Goal: Communication & Community: Answer question/provide support

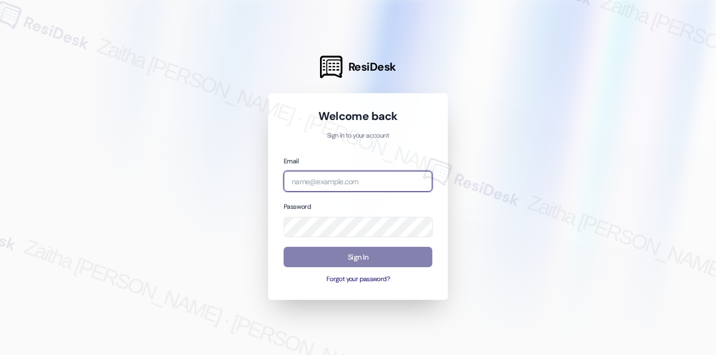
click at [349, 186] on input "email" at bounding box center [358, 181] width 149 height 21
type input "[EMAIL_ADDRESS][PERSON_NAME][DOMAIN_NAME]"
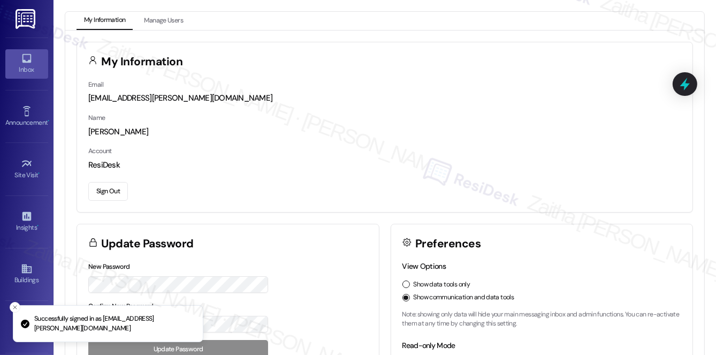
click at [18, 61] on link "Inbox" at bounding box center [26, 63] width 43 height 29
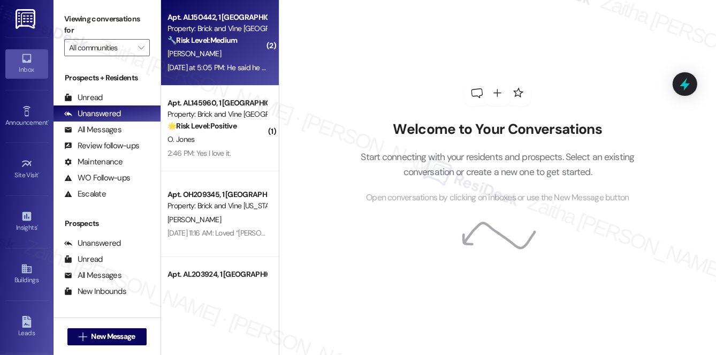
click at [236, 52] on div "[PERSON_NAME]" at bounding box center [216, 53] width 101 height 13
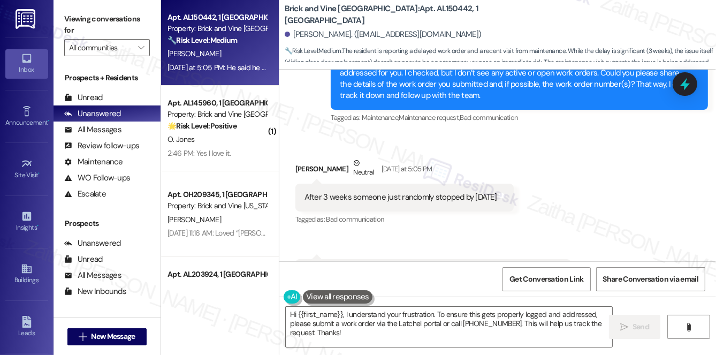
scroll to position [717, 0]
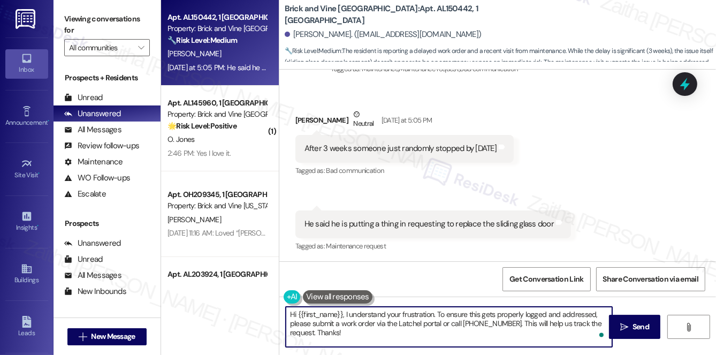
drag, startPoint x: 356, startPoint y: 321, endPoint x: 367, endPoint y: 335, distance: 18.0
click at [367, 335] on textarea "Hi {{first_name}}, I understand your frustration. To ensure this gets properly …" at bounding box center [449, 327] width 326 height 40
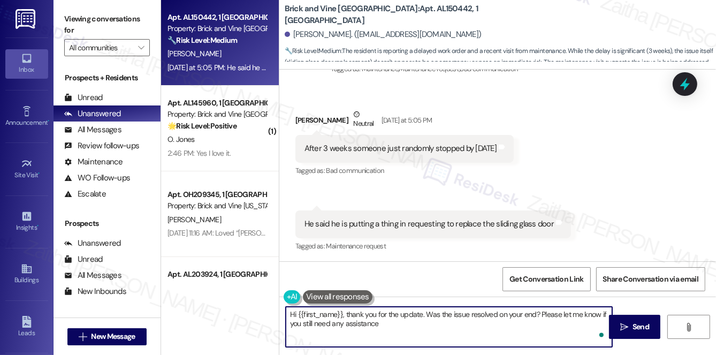
type textarea "Hi {{first_name}}, thank you for the update. Was the issue resolved on your end…"
drag, startPoint x: 289, startPoint y: 316, endPoint x: 415, endPoint y: 330, distance: 127.1
click at [415, 330] on textarea "Hi {{first_name}}, thank you for the update. Was the issue resolved on your end…" at bounding box center [449, 327] width 326 height 40
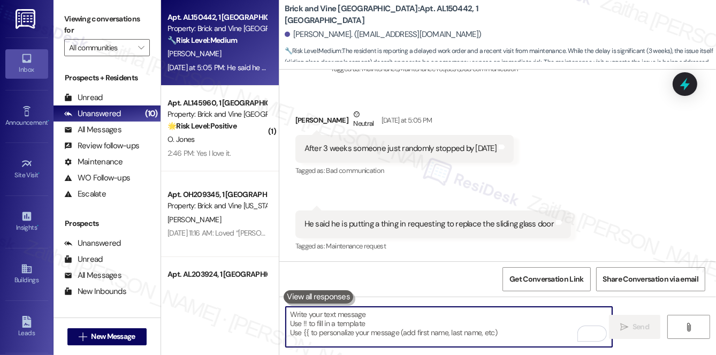
click at [403, 315] on textarea "To enrich screen reader interactions, please activate Accessibility in Grammarl…" at bounding box center [449, 327] width 326 height 40
paste textarea "Hi {{first_name}}, thank you for the update. I just wanted to check if the issu…"
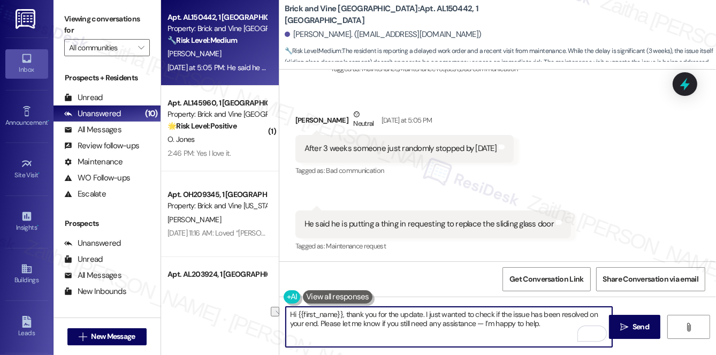
drag, startPoint x: 475, startPoint y: 322, endPoint x: 546, endPoint y: 326, distance: 71.3
click at [546, 327] on textarea "Hi {{first_name}}, thank you for the update. I just wanted to check if the issu…" at bounding box center [449, 327] width 326 height 40
type textarea "Hi {{first_name}}, thank you for the update. I just wanted to check if the issu…"
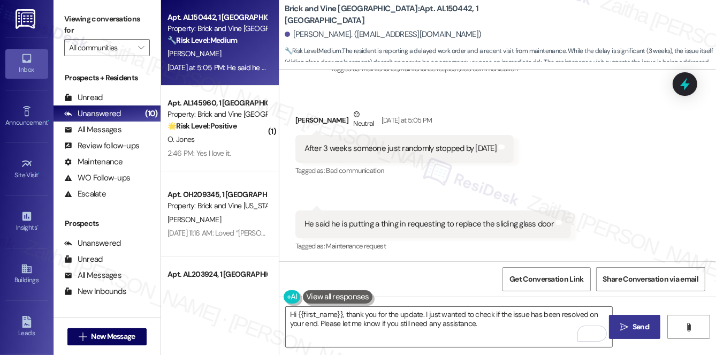
click at [633, 327] on span "Send" at bounding box center [640, 326] width 17 height 11
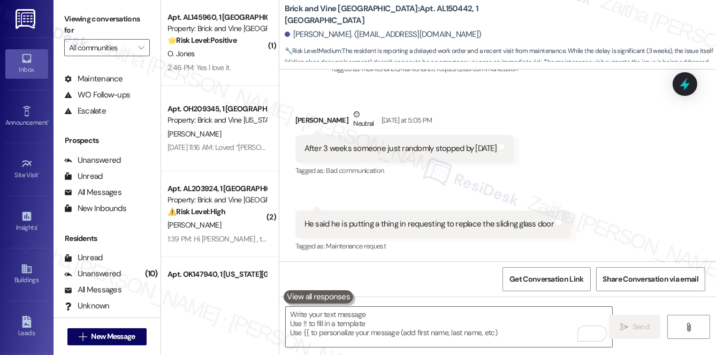
scroll to position [127, 0]
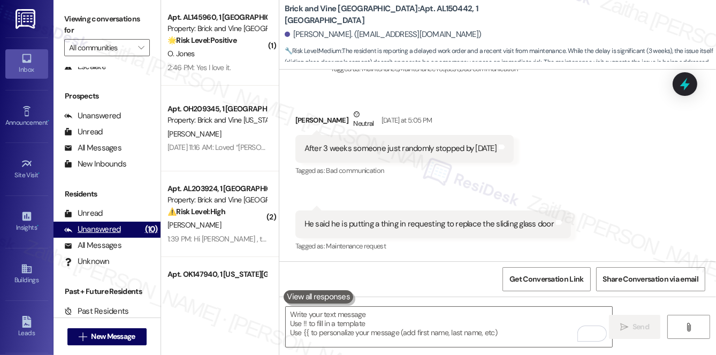
click at [108, 233] on div "Unanswered" at bounding box center [92, 229] width 57 height 11
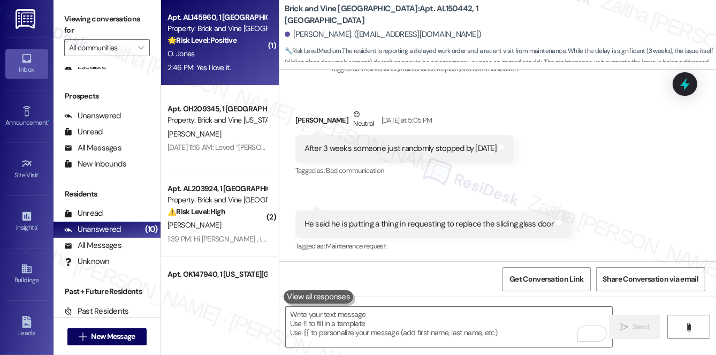
click at [236, 73] on div "2:46 PM: Yes I love it. 2:46 PM: Yes I love it." at bounding box center [216, 67] width 101 height 13
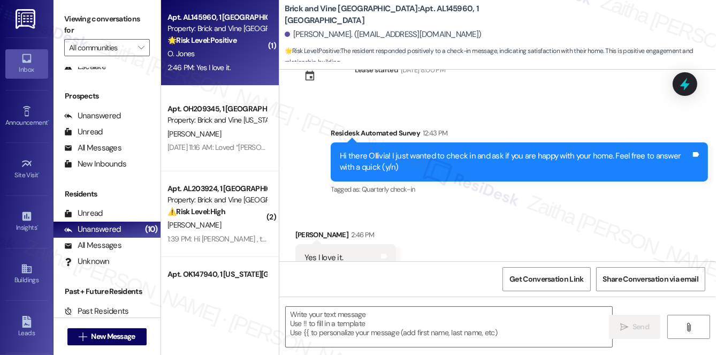
type textarea "Fetching suggested responses. Please feel free to read through the conversation…"
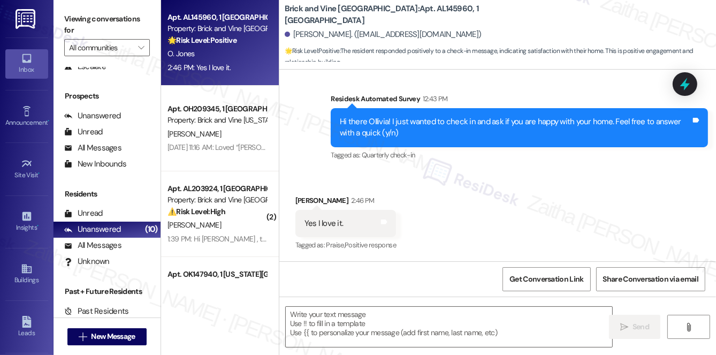
scroll to position [197, 0]
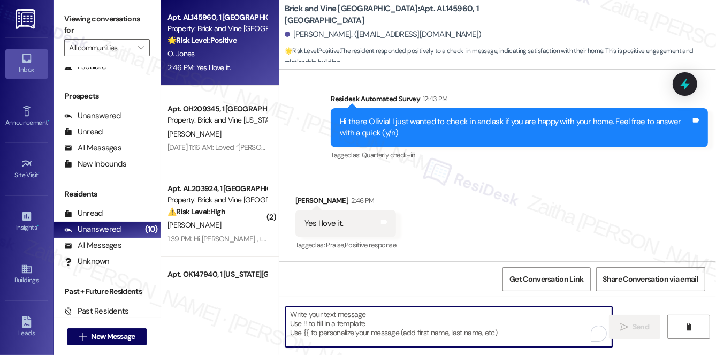
click at [339, 323] on textarea "To enrich screen reader interactions, please activate Accessibility in Grammarl…" at bounding box center [449, 327] width 326 height 40
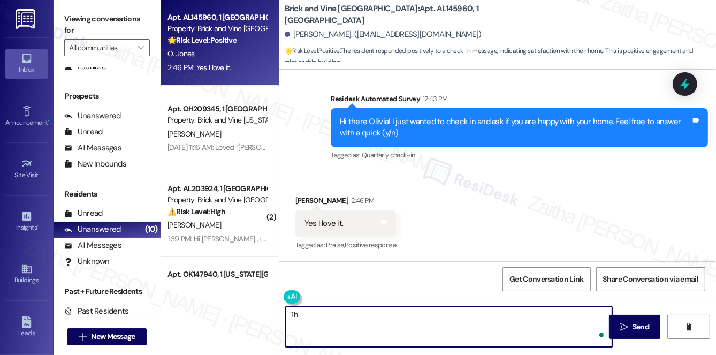
type textarea "T"
type textarea "G"
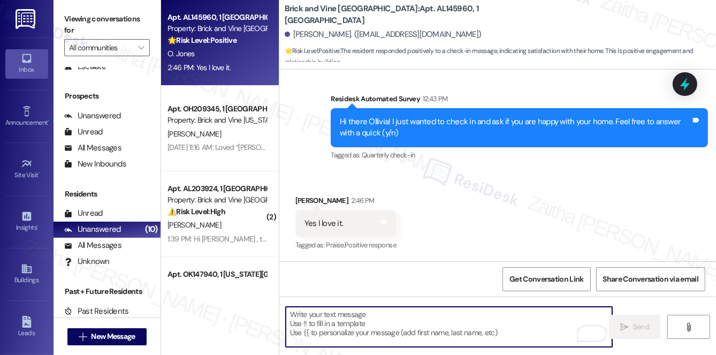
paste textarea "Awesome, that made my day! Can I ask a quick favor? Would you mind sharing your…"
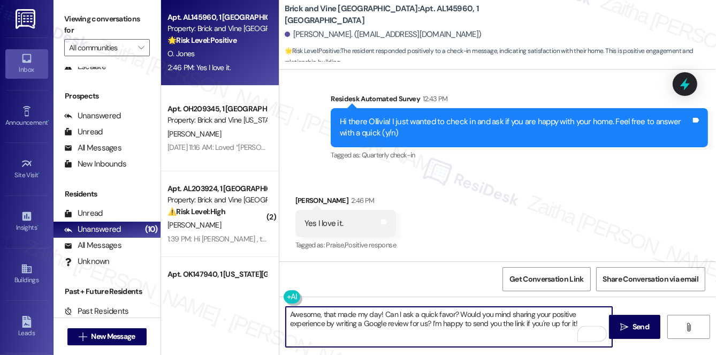
click at [391, 310] on textarea "Awesome, that made my day! Can I ask a quick favor? Would you mind sharing your…" at bounding box center [449, 327] width 326 height 40
type textarea "Awesome, that made my day! Could I ask a quick favor? Would you mind sharing yo…"
click at [641, 326] on span "Send" at bounding box center [640, 326] width 17 height 11
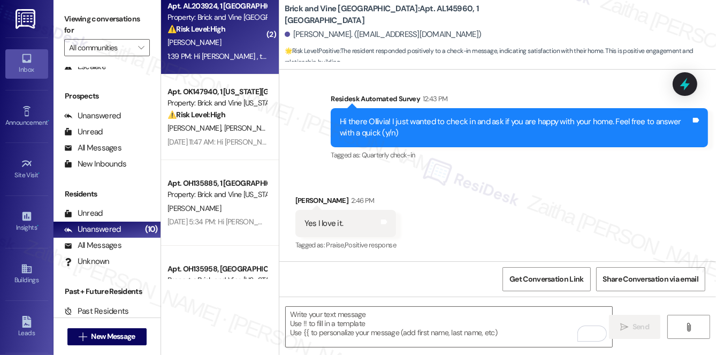
click at [246, 47] on div "[PERSON_NAME]" at bounding box center [216, 42] width 101 height 13
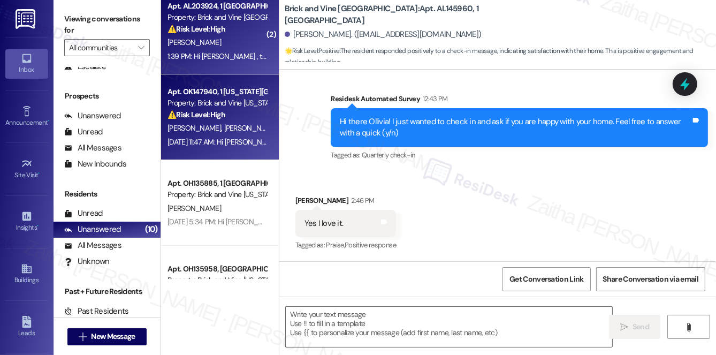
type textarea "Fetching suggested responses. Please feel free to read through the conversation…"
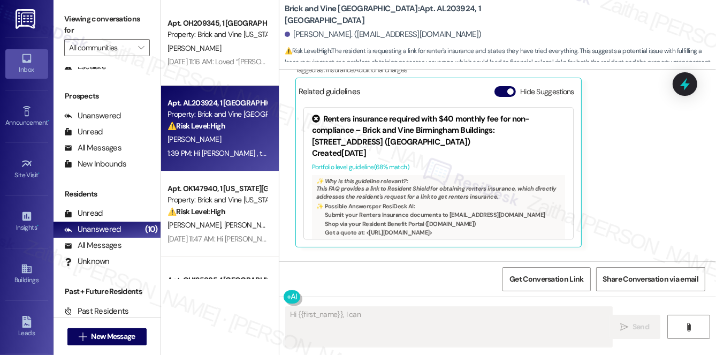
scroll to position [6296, 0]
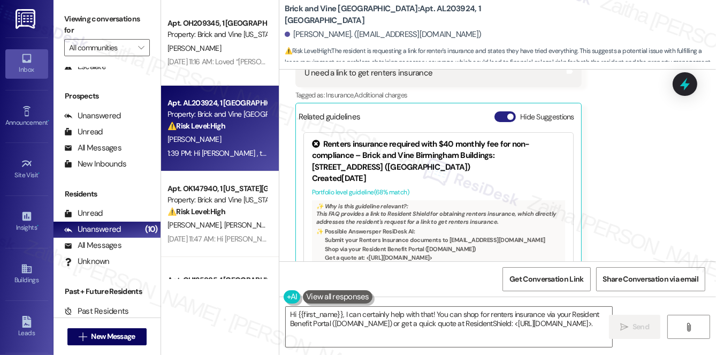
click at [499, 111] on button "Hide Suggestions" at bounding box center [504, 116] width 21 height 11
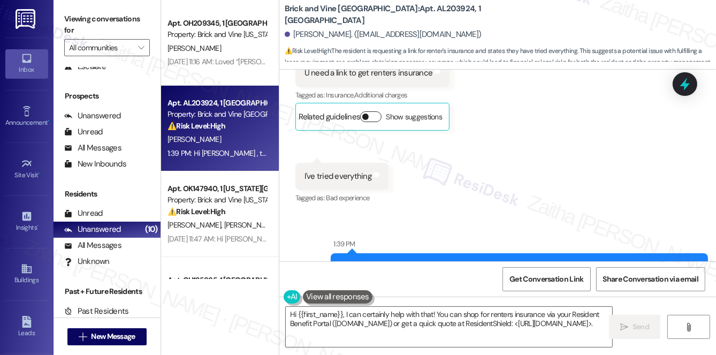
click at [375, 111] on button "Show suggestions" at bounding box center [370, 116] width 21 height 11
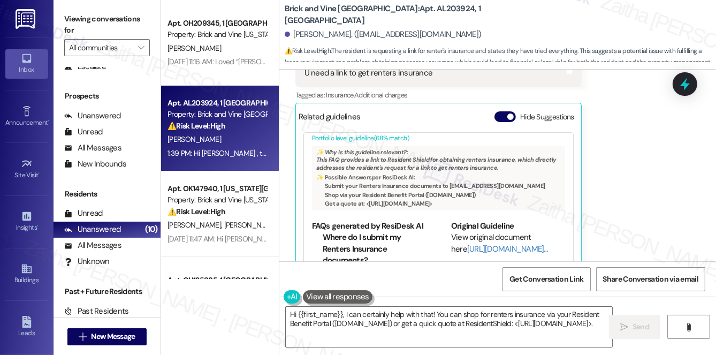
scroll to position [45, 0]
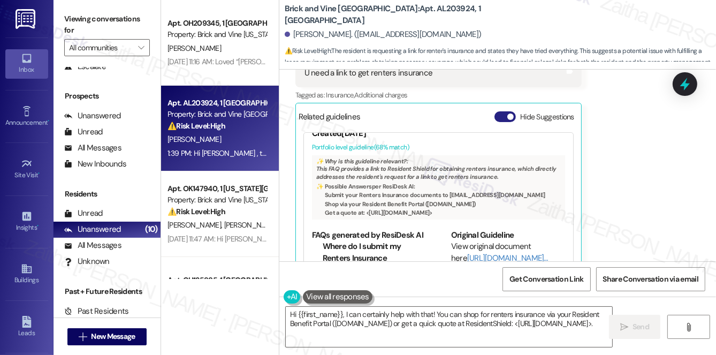
drag, startPoint x: 501, startPoint y: 134, endPoint x: 498, endPoint y: 95, distance: 39.2
click at [498, 111] on button "Hide Suggestions" at bounding box center [504, 116] width 21 height 11
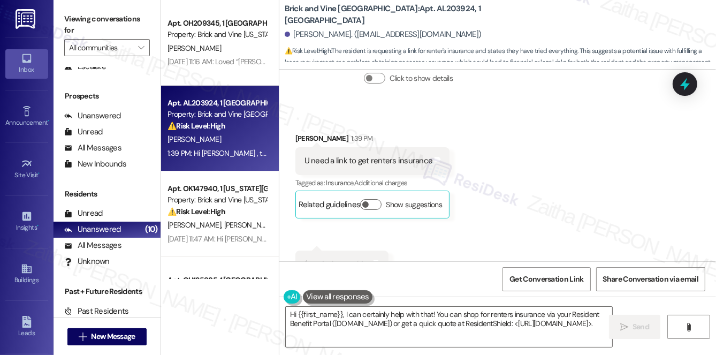
scroll to position [6203, 0]
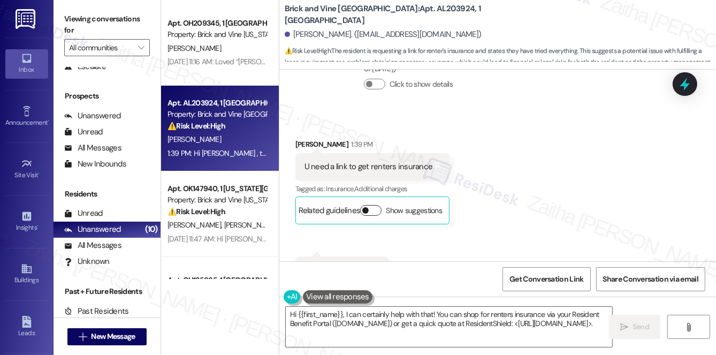
click at [373, 205] on button "Show suggestions" at bounding box center [370, 210] width 21 height 11
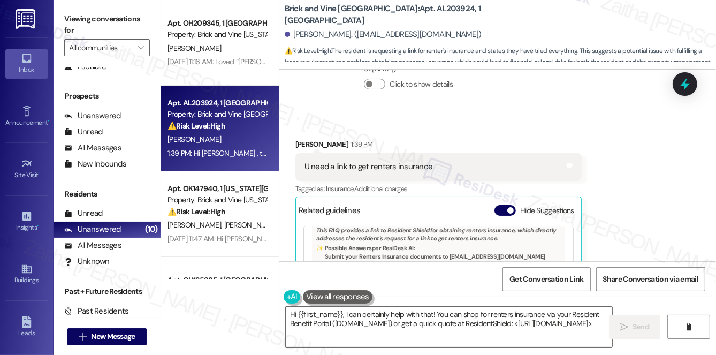
scroll to position [94, 0]
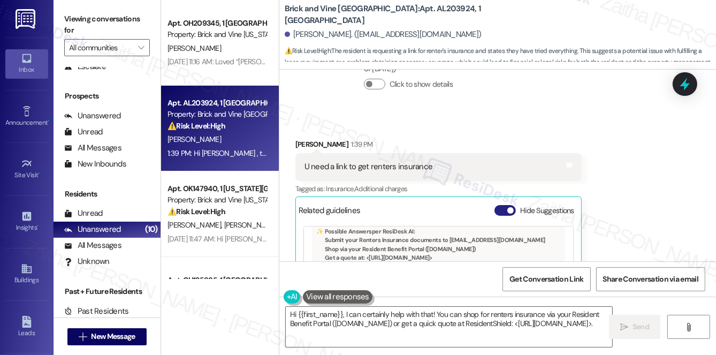
click at [499, 205] on button "Hide Suggestions" at bounding box center [504, 210] width 21 height 11
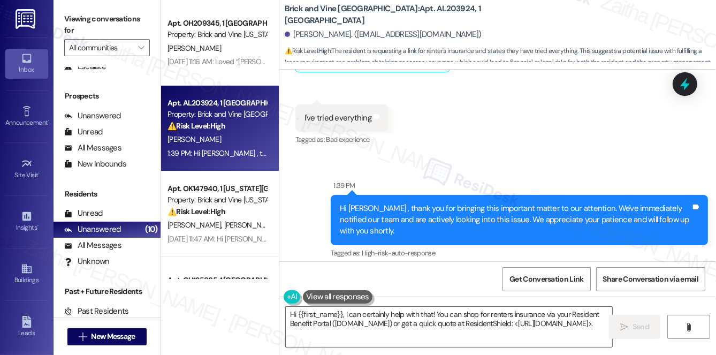
scroll to position [6300, 0]
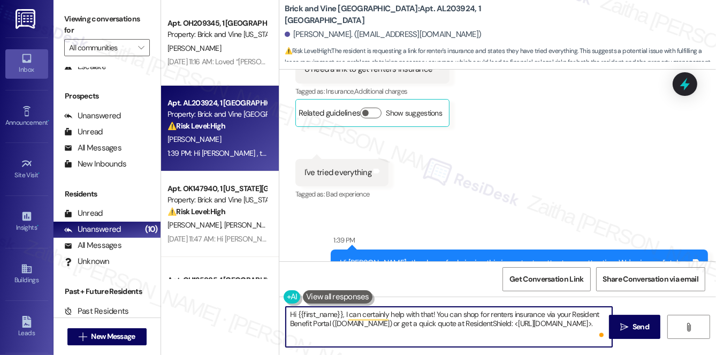
drag, startPoint x: 431, startPoint y: 312, endPoint x: 345, endPoint y: 311, distance: 86.1
click at [345, 311] on textarea "Hi {{first_name}}, I can certainly help with that! You can shop for renters ins…" at bounding box center [449, 327] width 326 height 40
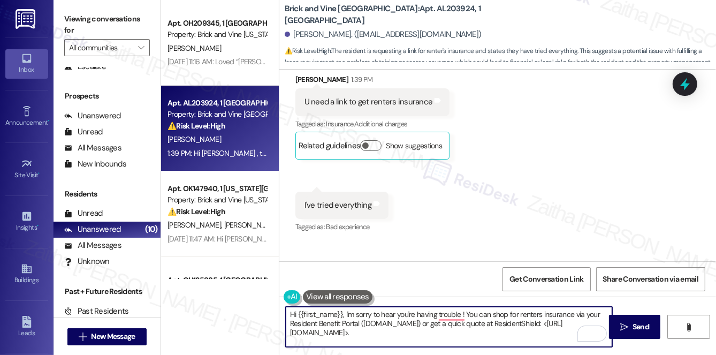
scroll to position [6251, 0]
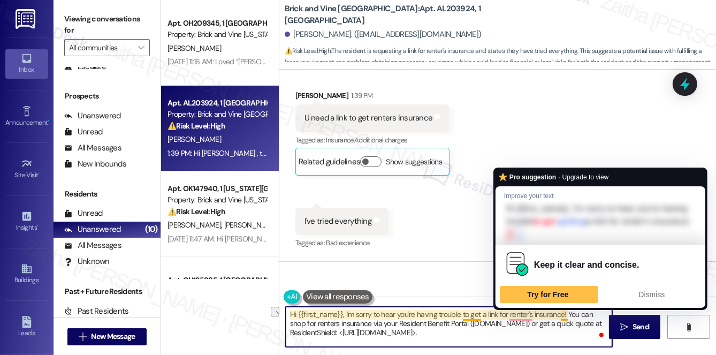
drag, startPoint x: 344, startPoint y: 312, endPoint x: 566, endPoint y: 309, distance: 222.0
click at [566, 309] on textarea "Hi {{first_name}}, I'm sorry to hear you're having trouble to get a link for re…" at bounding box center [449, 327] width 326 height 40
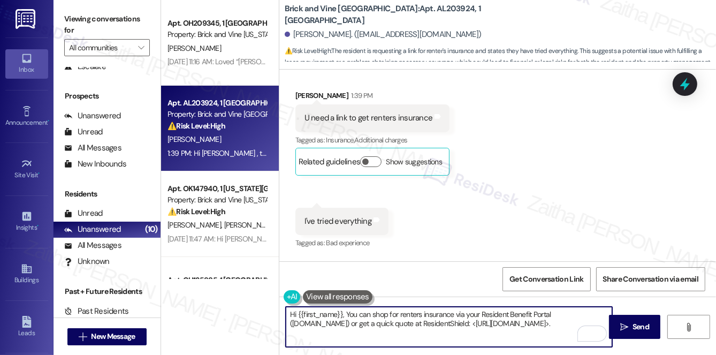
paste textarea "I’m sorry to hear you’re having trouble getting the link for your renter’s insu…"
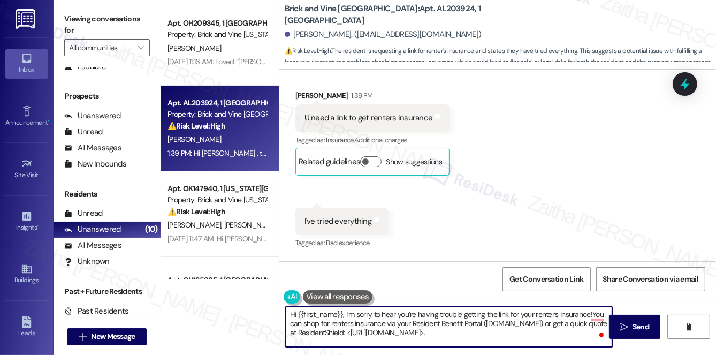
scroll to position [6203, 0]
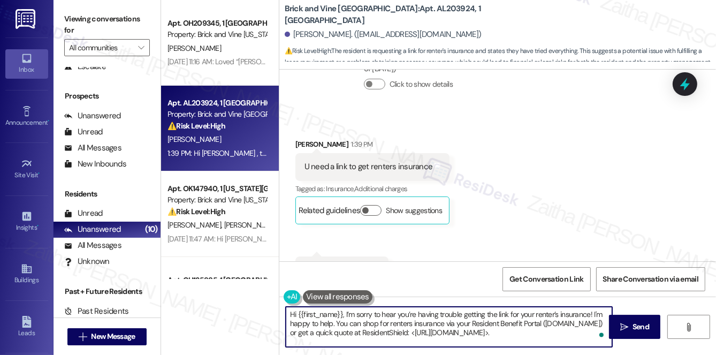
type textarea "Hi {{first_name}}, I’m sorry to hear you’re having trouble getting the link for…"
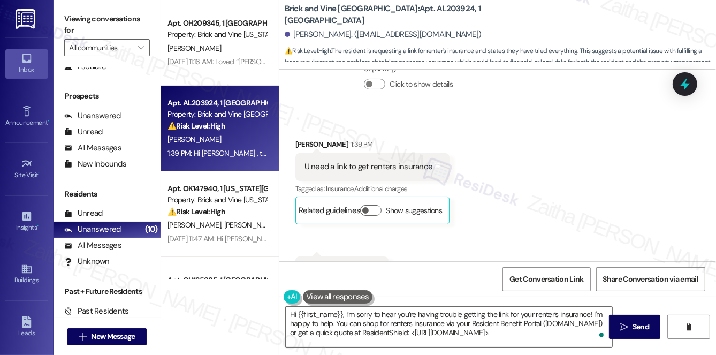
click at [338, 294] on button at bounding box center [338, 296] width 70 height 13
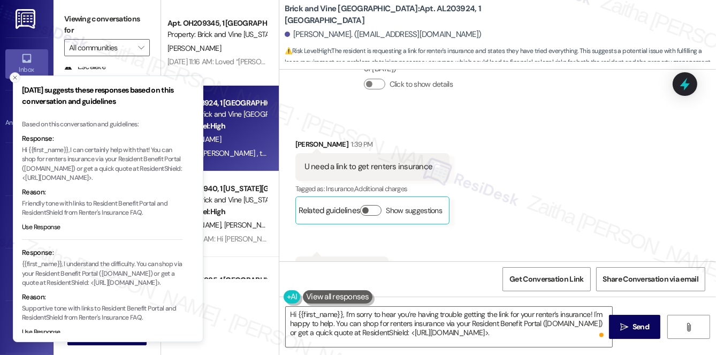
click at [14, 77] on icon "Close toast" at bounding box center [15, 77] width 6 height 6
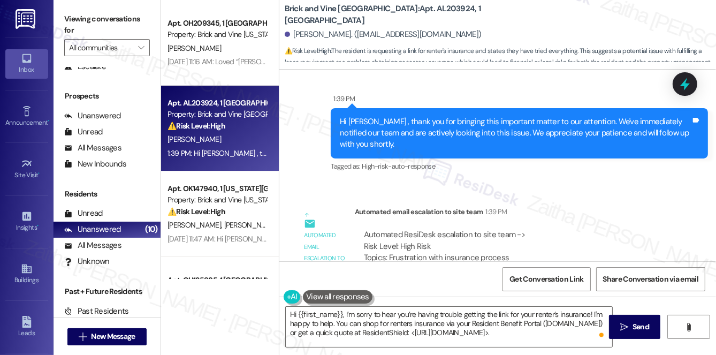
scroll to position [6397, 0]
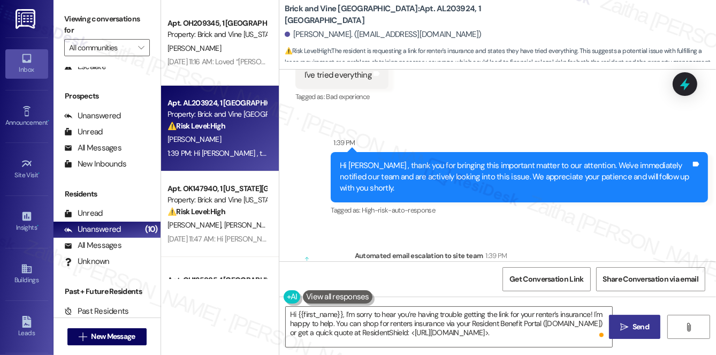
click at [643, 328] on span "Send" at bounding box center [640, 326] width 17 height 11
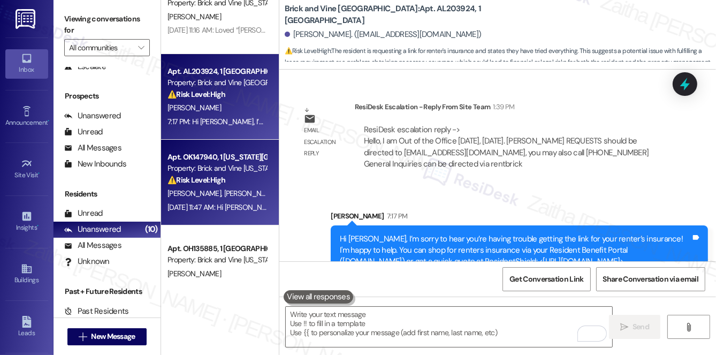
scroll to position [48, 0]
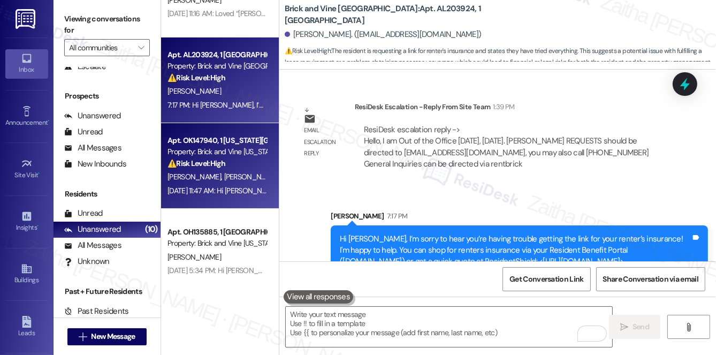
click at [228, 180] on span "[PERSON_NAME]" at bounding box center [250, 177] width 53 height 10
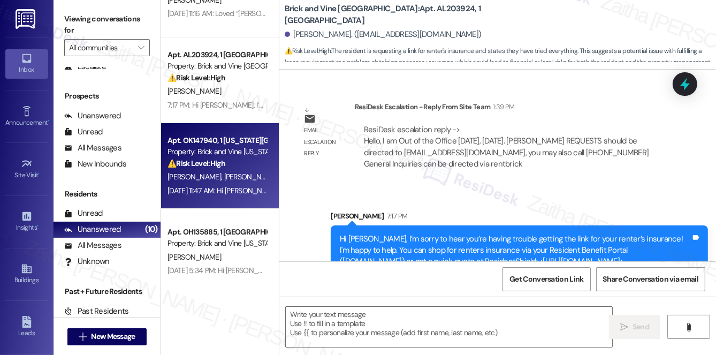
type textarea "Fetching suggested responses. Please feel free to read through the conversation…"
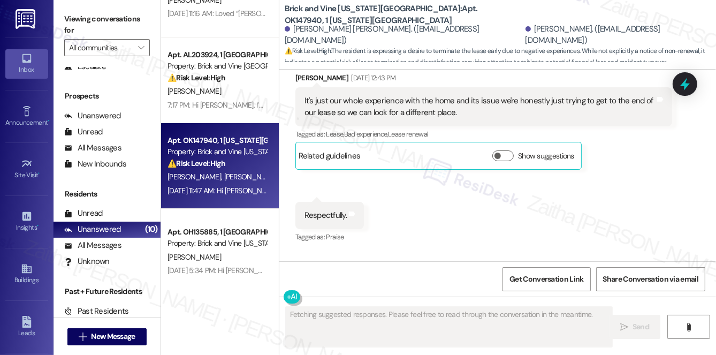
scroll to position [5707, 0]
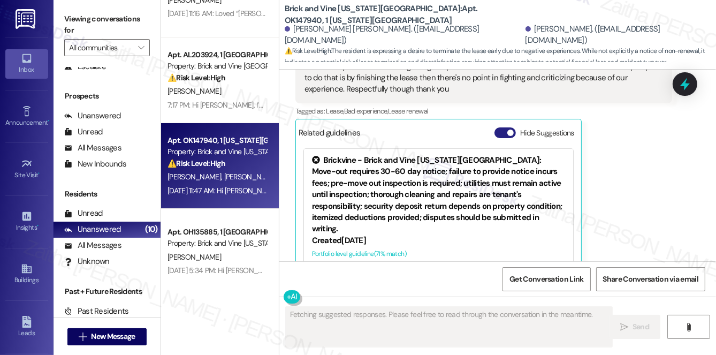
click at [505, 127] on button "Hide Suggestions" at bounding box center [504, 132] width 21 height 11
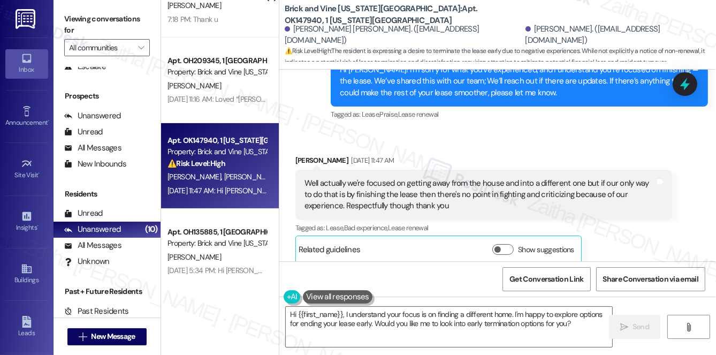
scroll to position [5579, 0]
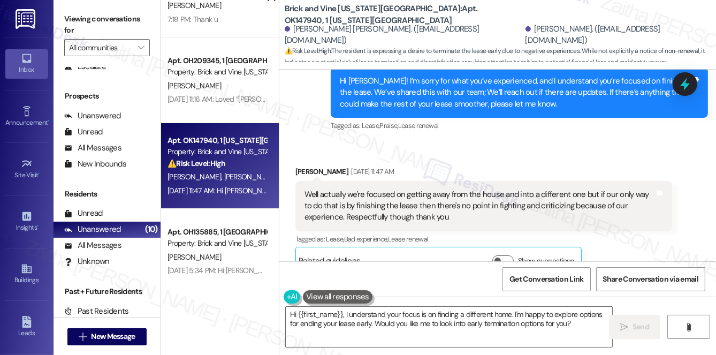
click at [302, 166] on div "[PERSON_NAME] [DATE] 11:47 AM" at bounding box center [483, 173] width 377 height 15
copy div "[PERSON_NAME]"
click at [332, 318] on textarea "Hi {{first_name}}, I understand your focus is on finding a different home. I'm …" at bounding box center [449, 327] width 326 height 40
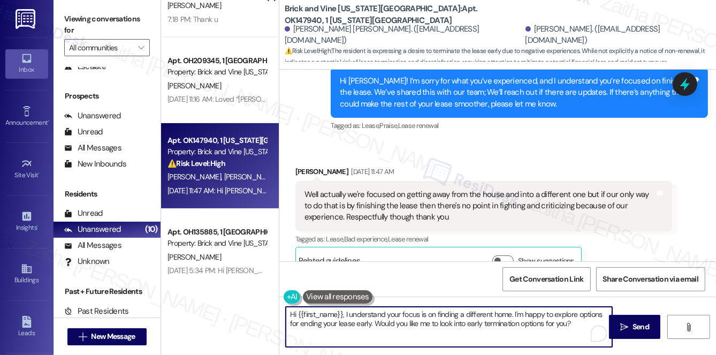
click at [332, 318] on textarea "Hi {{first_name}}, I understand your focus is on finding a different home. I'm …" at bounding box center [449, 327] width 326 height 40
paste textarea "[PERSON_NAME]"
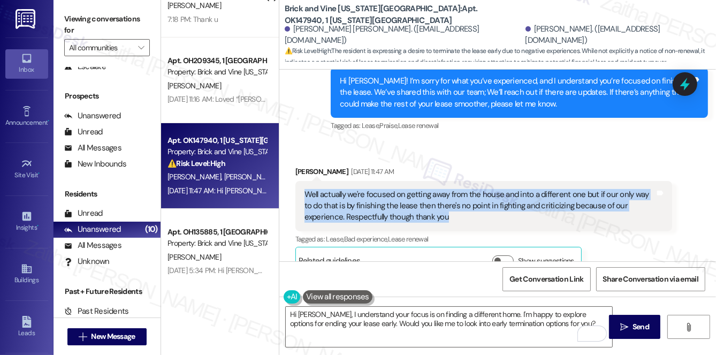
drag, startPoint x: 303, startPoint y: 154, endPoint x: 415, endPoint y: 183, distance: 115.5
click at [415, 189] on div "Well actually we're focused on getting away from the house and into a different…" at bounding box center [479, 206] width 353 height 34
copy div "Well actually we're focused on getting away from the house and into a different…"
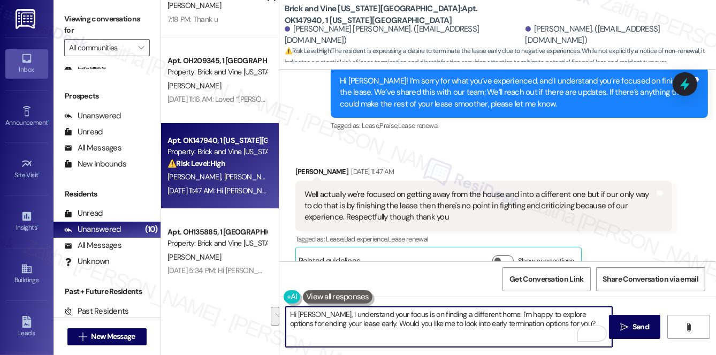
drag, startPoint x: 315, startPoint y: 311, endPoint x: 554, endPoint y: 331, distance: 239.4
click at [554, 331] on textarea "Hi [PERSON_NAME], I understand your focus is on finding a different home. I'm h…" at bounding box center [449, 327] width 326 height 40
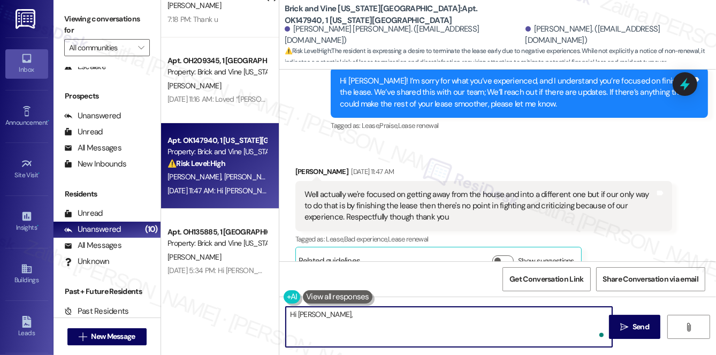
paste textarea "Thank you for sharing your perspective with me. I completely understand your fo…"
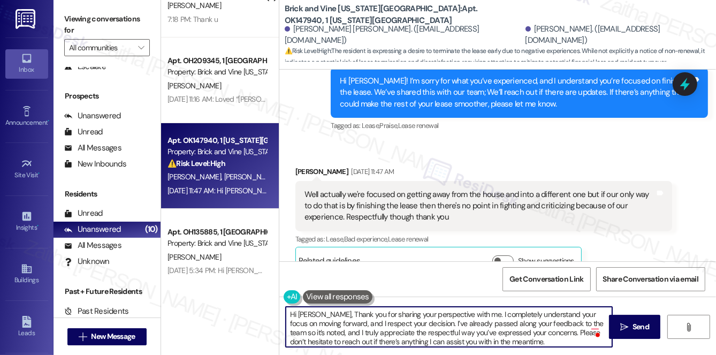
click at [316, 312] on textarea "Hi [PERSON_NAME], Thank you for sharing your perspective with me. I completely …" at bounding box center [449, 327] width 326 height 40
click at [429, 323] on textarea "Hi [PERSON_NAME], thank you for sharing your perspective with me. I completely …" at bounding box center [449, 327] width 326 height 40
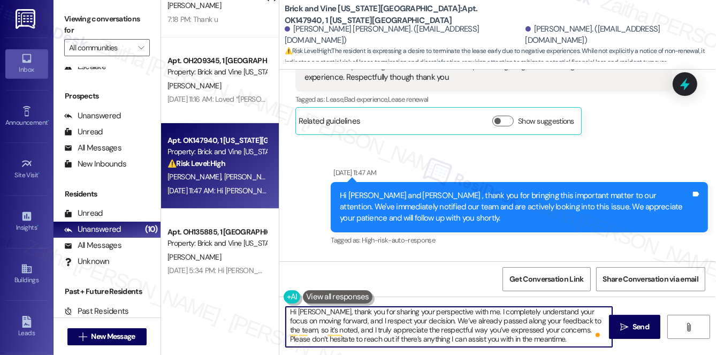
scroll to position [5725, 0]
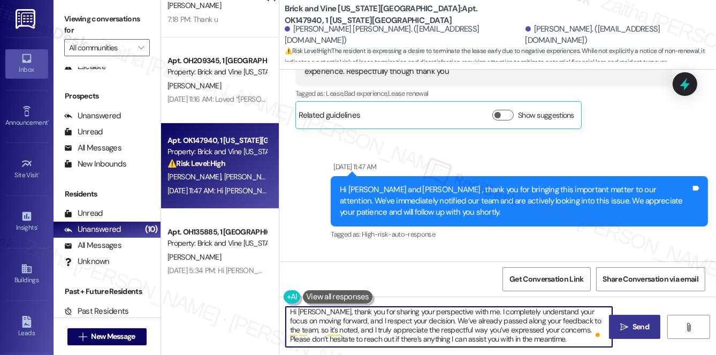
type textarea "Hi [PERSON_NAME], thank you for sharing your perspective with me. I completely …"
click at [632, 324] on span "Send" at bounding box center [640, 326] width 17 height 11
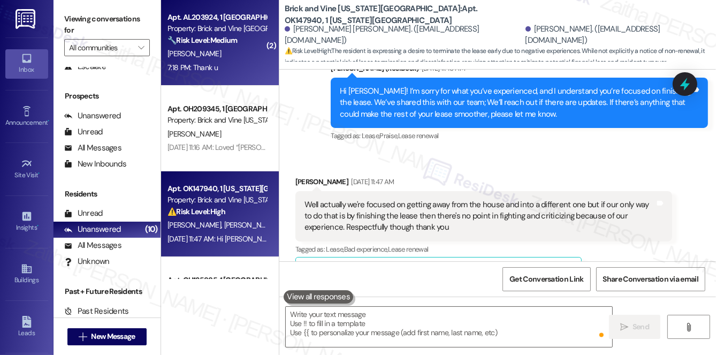
scroll to position [5566, 0]
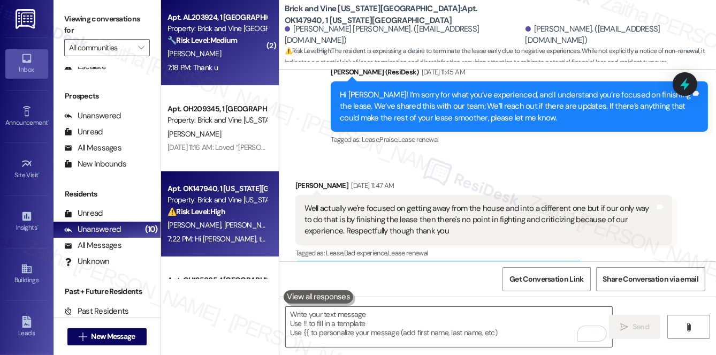
click at [252, 60] on div "[PERSON_NAME]" at bounding box center [216, 53] width 101 height 13
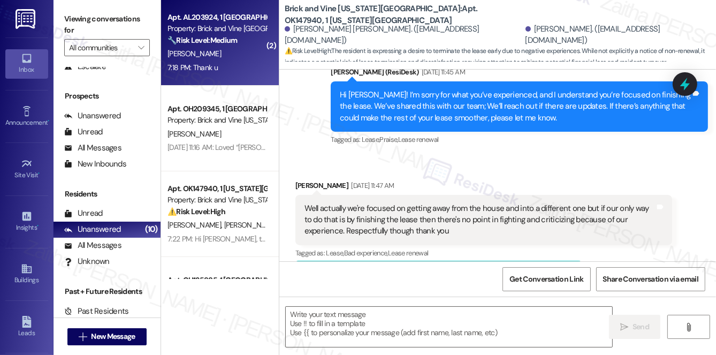
type textarea "Fetching suggested responses. Please feel free to read through the conversation…"
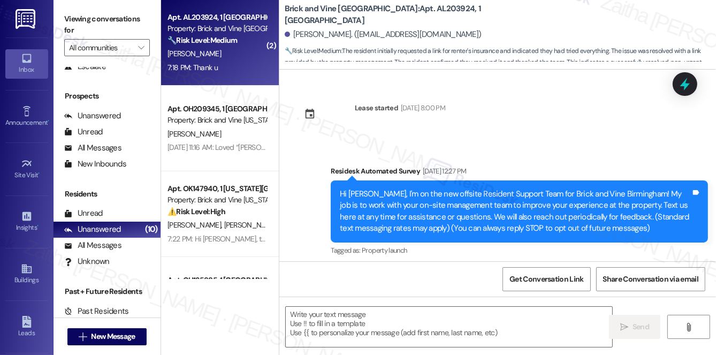
type textarea "Fetching suggested responses. Please feel free to read through the conversation…"
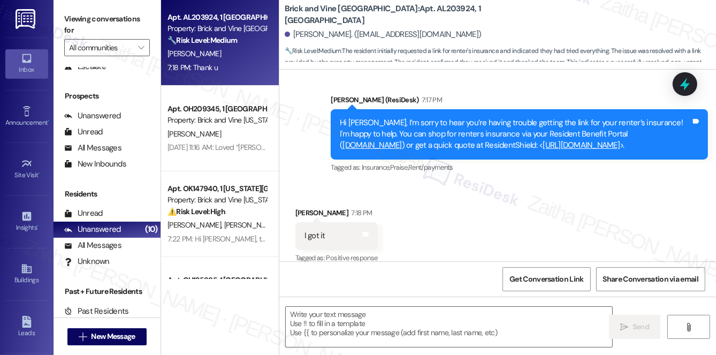
scroll to position [6871, 0]
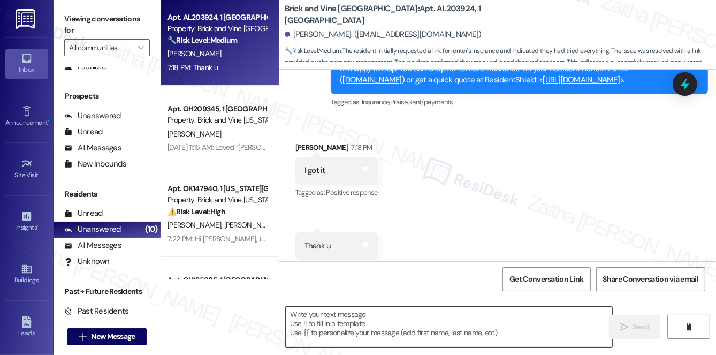
click at [349, 317] on textarea at bounding box center [449, 327] width 326 height 40
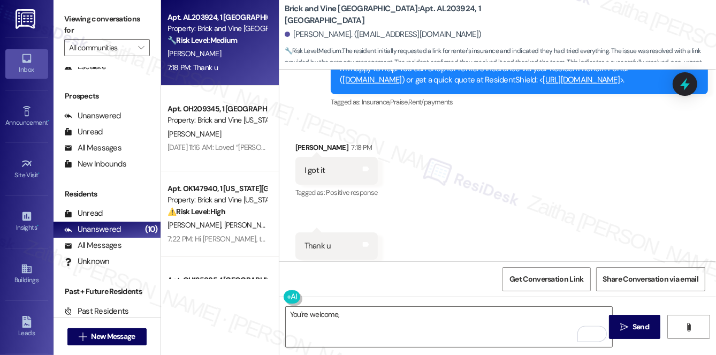
click at [301, 142] on div "[PERSON_NAME] 7:18 PM" at bounding box center [336, 149] width 82 height 15
copy div "[PERSON_NAME]"
click at [349, 312] on textarea "You're welcome," at bounding box center [449, 327] width 326 height 40
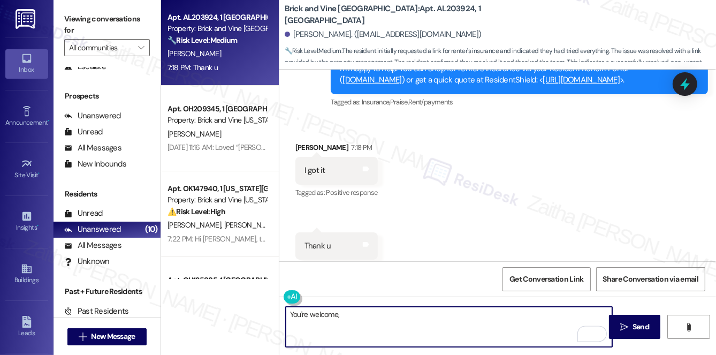
paste textarea "[PERSON_NAME]"
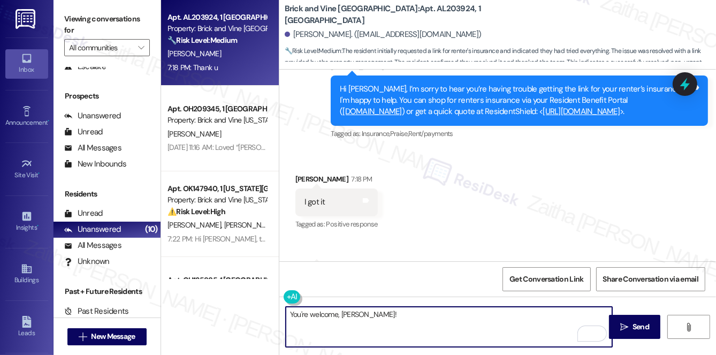
scroll to position [6822, 0]
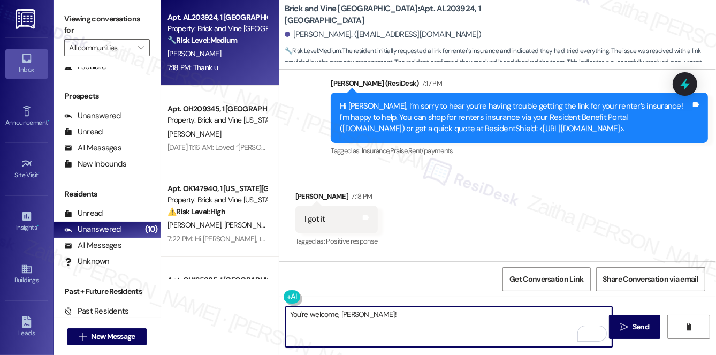
type textarea "You're welcome, [PERSON_NAME]!"
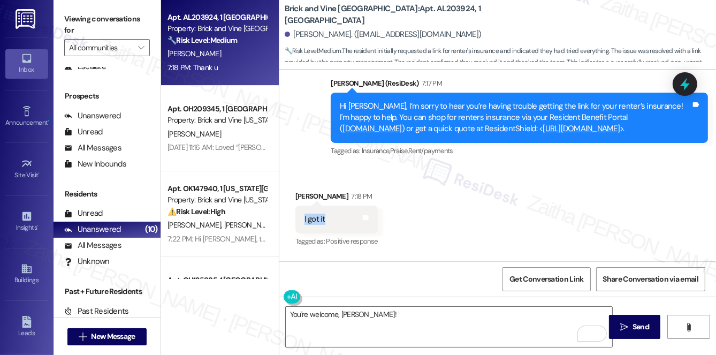
drag, startPoint x: 298, startPoint y: 194, endPoint x: 341, endPoint y: 190, distance: 43.5
click at [341, 205] on div "I got it Tags and notes" at bounding box center [336, 218] width 82 height 27
copy div "I got it"
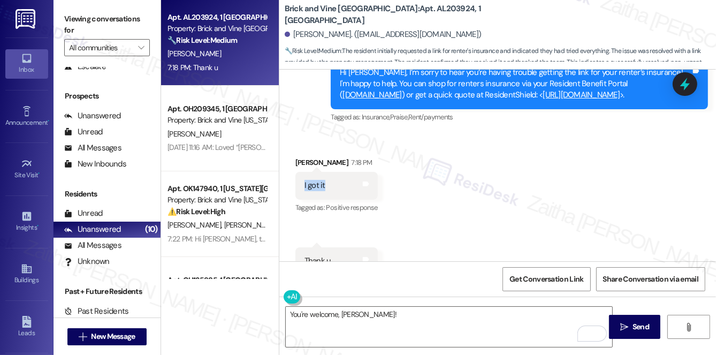
scroll to position [6871, 0]
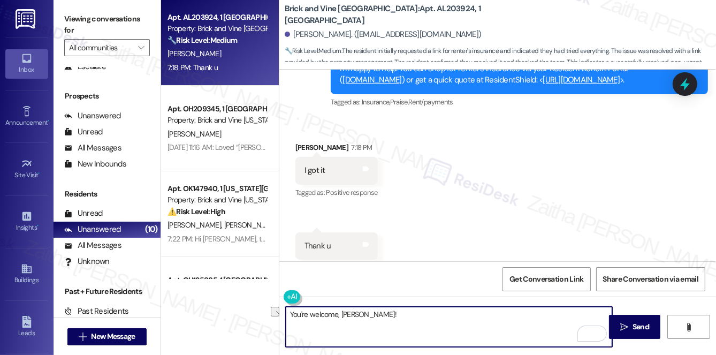
drag, startPoint x: 291, startPoint y: 312, endPoint x: 412, endPoint y: 313, distance: 121.4
click at [412, 314] on textarea "You're welcome, [PERSON_NAME]!" at bounding box center [449, 327] width 326 height 40
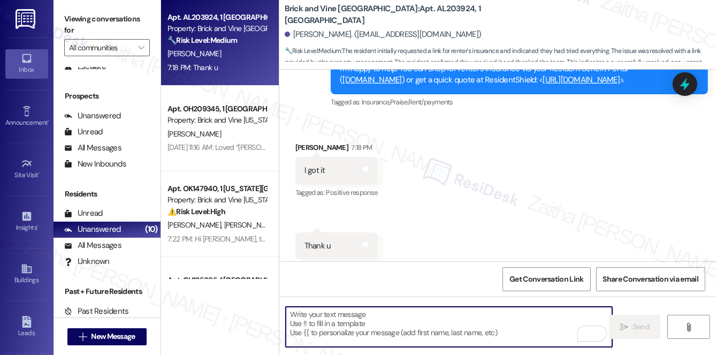
paste textarea "Great! I’m glad you got the renter’s insurance link"
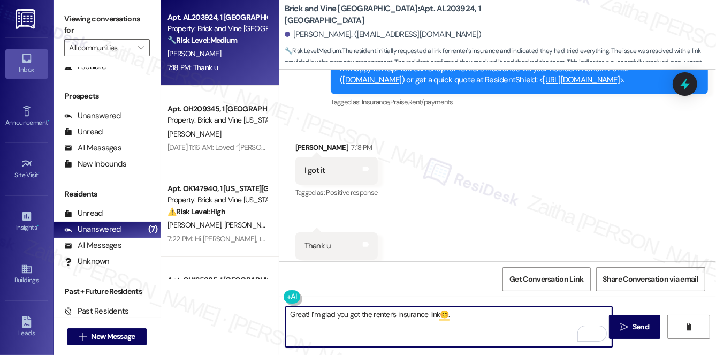
paste textarea "Please don't hesitate to reach out with any questions or concerns you may have.…"
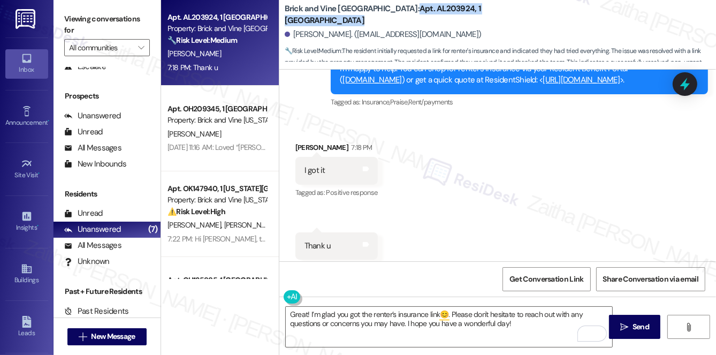
drag, startPoint x: 382, startPoint y: 7, endPoint x: 401, endPoint y: 18, distance: 22.0
click at [401, 18] on b "Brick and Vine [GEOGRAPHIC_DATA]: Apt. AL203924, 1 [GEOGRAPHIC_DATA]" at bounding box center [392, 14] width 214 height 23
copy b "Apt. AL203924, 1 [GEOGRAPHIC_DATA]"
click at [499, 322] on textarea "Great! I’m glad you got the renter’s insurance link😊. Please don't hesitate to …" at bounding box center [449, 327] width 326 height 40
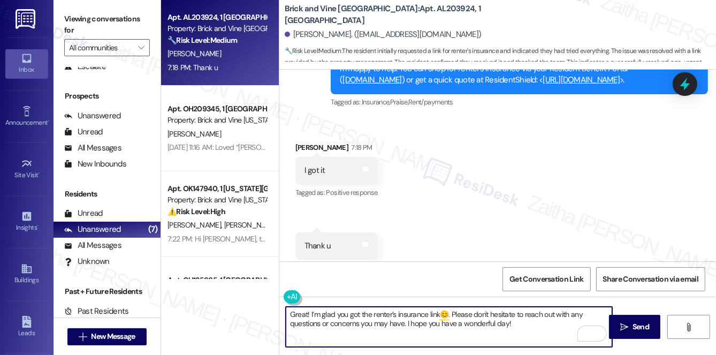
click at [499, 322] on textarea "Great! I’m glad you got the renter’s insurance link😊. Please don't hesitate to …" at bounding box center [449, 327] width 326 height 40
type textarea "Great! I’m glad you got the renter’s insurance link😊. Please don't hesitate to …"
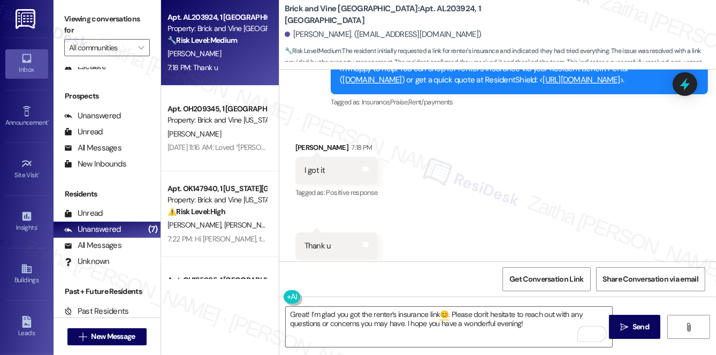
drag, startPoint x: 637, startPoint y: 332, endPoint x: 595, endPoint y: 296, distance: 55.1
click at [638, 332] on span "Send" at bounding box center [640, 326] width 17 height 11
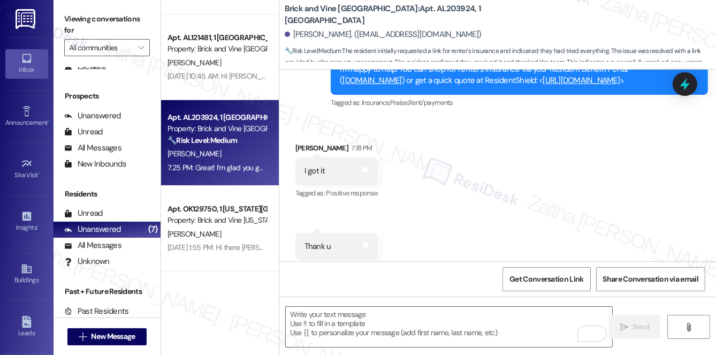
scroll to position [243, 0]
click at [241, 153] on div "[PERSON_NAME]" at bounding box center [216, 153] width 101 height 13
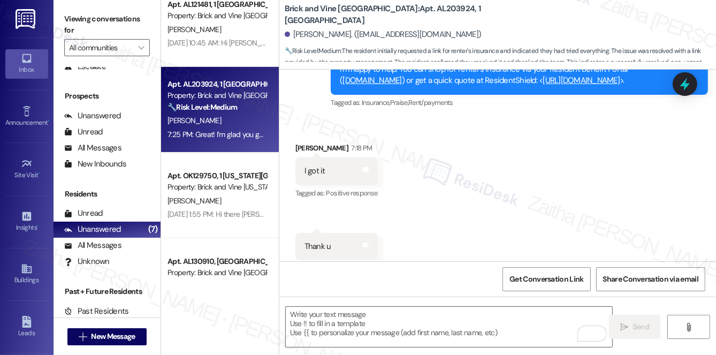
scroll to position [320, 0]
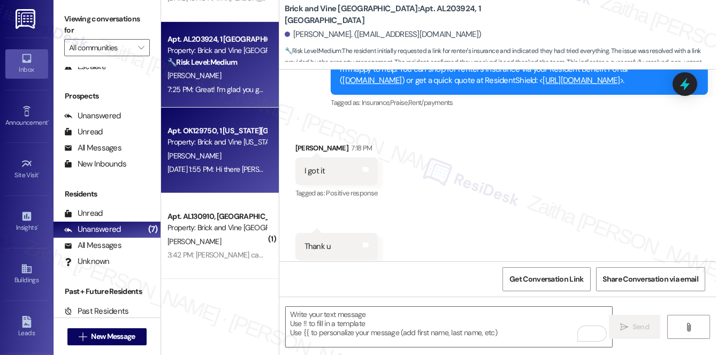
click at [236, 163] on div "[DATE] 1:55 PM: Hi there [PERSON_NAME]! I just wanted to check in and ask if yo…" at bounding box center [216, 169] width 101 height 13
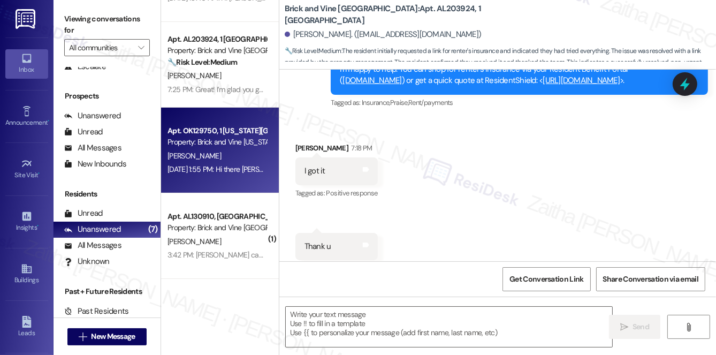
type textarea "Fetching suggested responses. Please feel free to read through the conversation…"
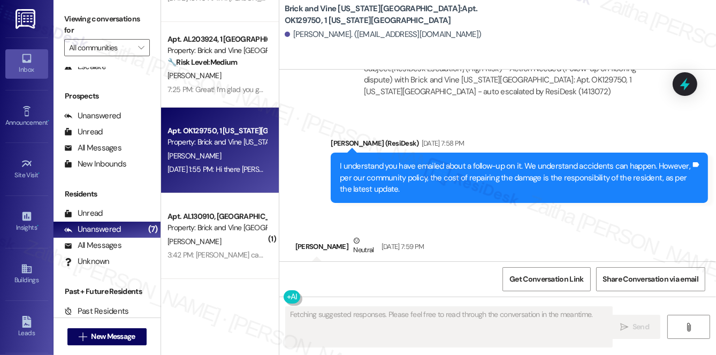
scroll to position [5657, 0]
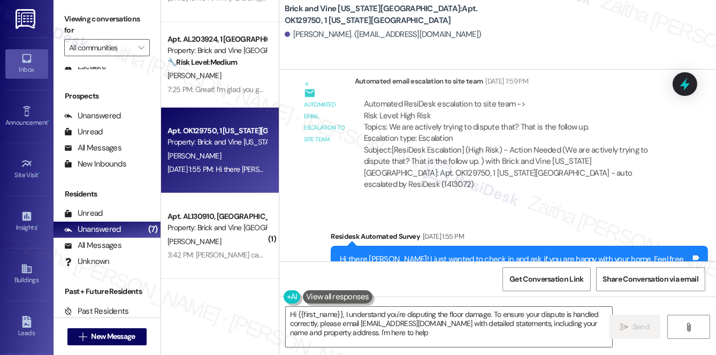
type textarea "Hi {{first_name}}, I understand you're disputing the floor damage. To ensure yo…"
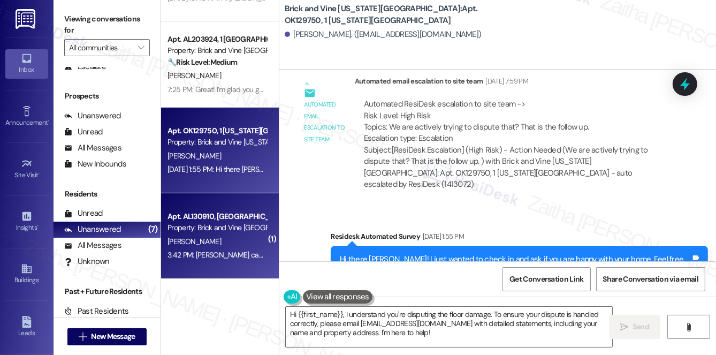
click at [225, 241] on div "[PERSON_NAME]" at bounding box center [216, 241] width 101 height 13
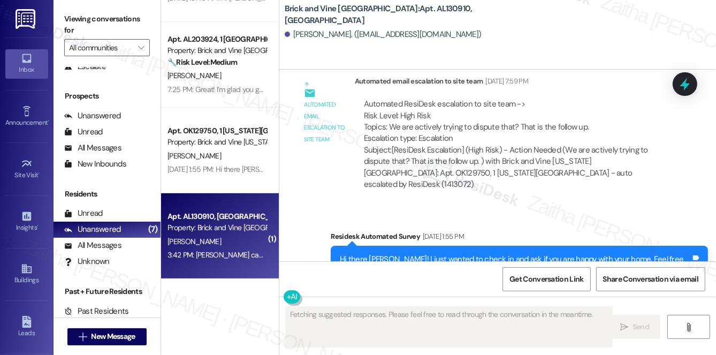
scroll to position [0, 0]
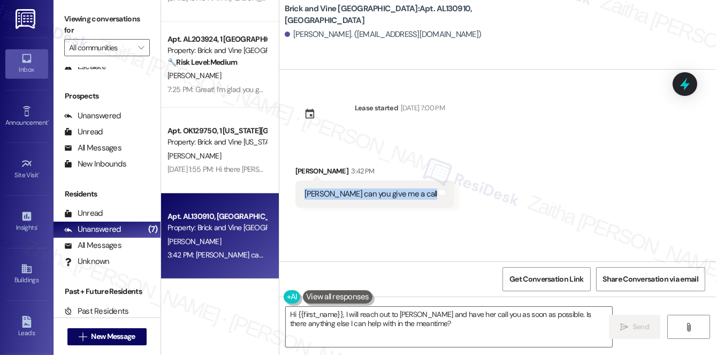
drag, startPoint x: 302, startPoint y: 195, endPoint x: 396, endPoint y: 203, distance: 94.5
click at [396, 203] on div "[PERSON_NAME] can you give me a call Tags and notes" at bounding box center [374, 193] width 159 height 27
copy div "[PERSON_NAME] can you give me a call Tags and notes"
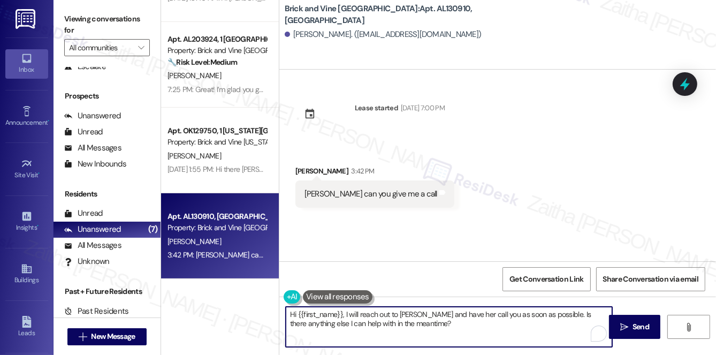
drag, startPoint x: 351, startPoint y: 313, endPoint x: 423, endPoint y: 329, distance: 73.5
click at [423, 329] on textarea "Hi {{first_name}}, I will reach out to [PERSON_NAME] and have her call you as s…" at bounding box center [449, 327] width 326 height 40
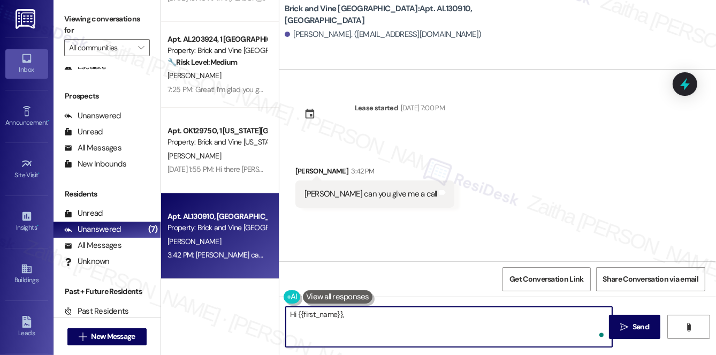
paste textarea "my number isn’t set up for calls, but I’d be happy to help here by message. Ple…"
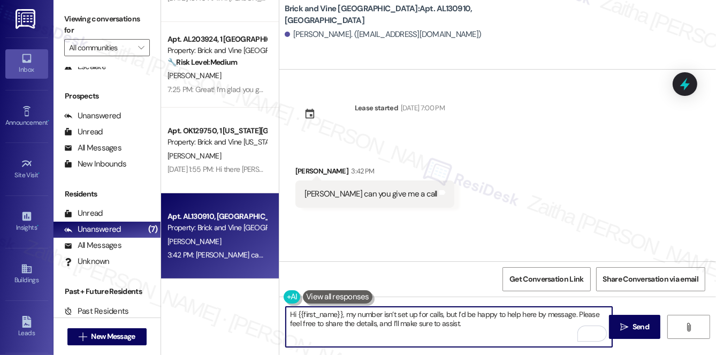
click at [344, 314] on textarea "Hi {{first_name}}, my number isn’t set up for calls, but I’d be happy to help h…" at bounding box center [449, 327] width 326 height 40
type textarea "Hi {{first_name}}, thank you for reaching out! My number isn’t set up for calls…"
click at [640, 330] on span "Send" at bounding box center [640, 326] width 17 height 11
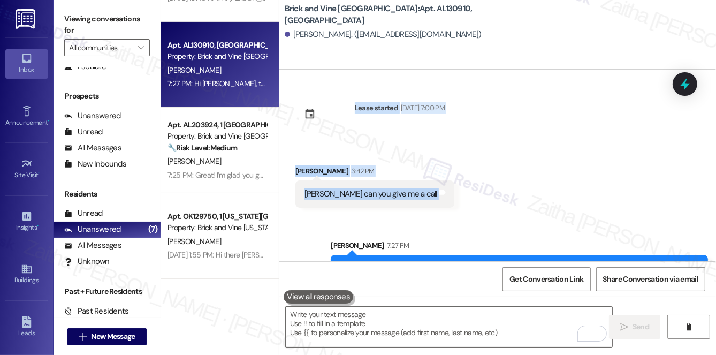
drag, startPoint x: 278, startPoint y: 225, endPoint x: 289, endPoint y: 109, distance: 117.2
click at [289, 109] on div "Lease started [DATE] 7:00 PM Received via SMS Rashuwn Brown 3:42 PM [PERSON_NAM…" at bounding box center [497, 166] width 437 height 192
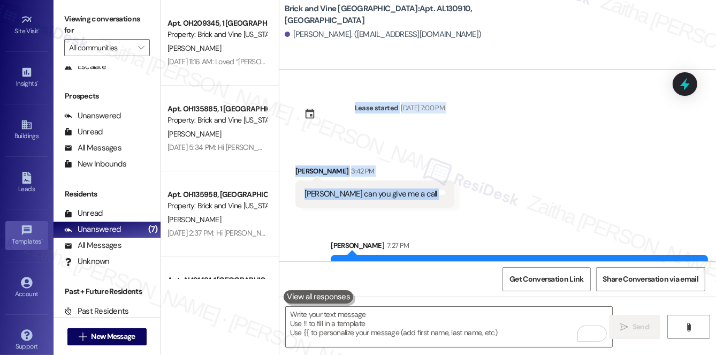
scroll to position [146, 0]
click at [31, 288] on div "Account" at bounding box center [26, 292] width 53 height 11
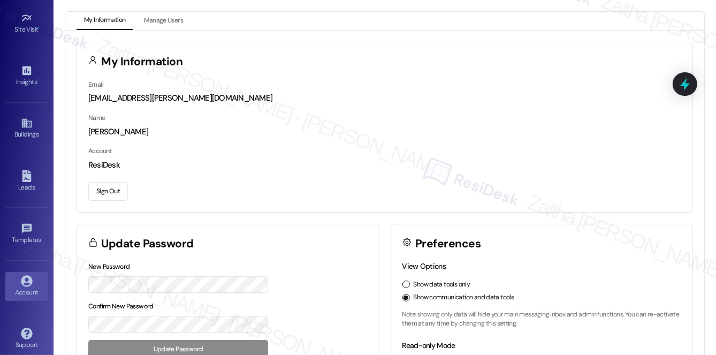
click at [106, 184] on button "Sign Out" at bounding box center [108, 191] width 40 height 19
